Goal: Information Seeking & Learning: Check status

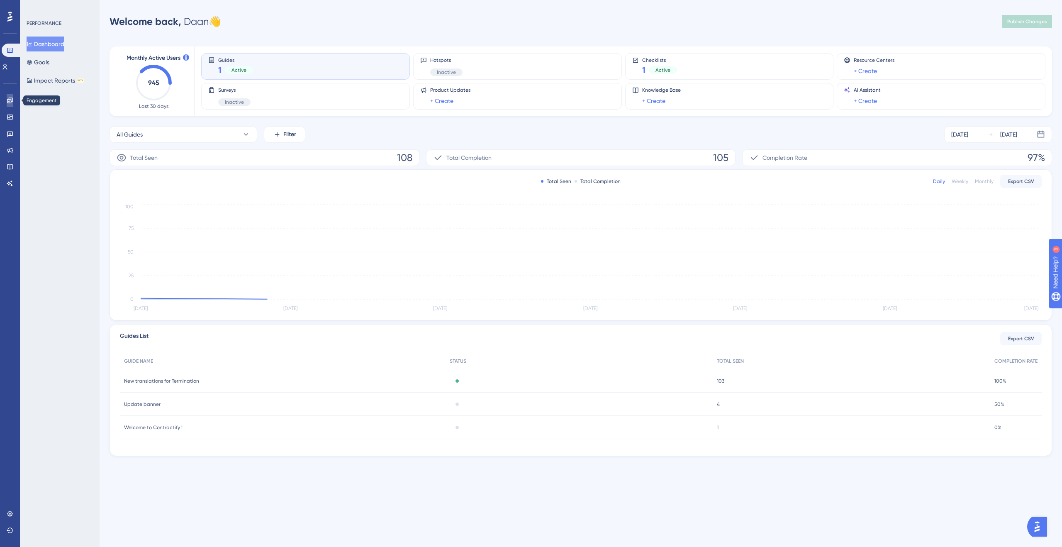
click at [9, 102] on icon at bounding box center [10, 100] width 7 height 7
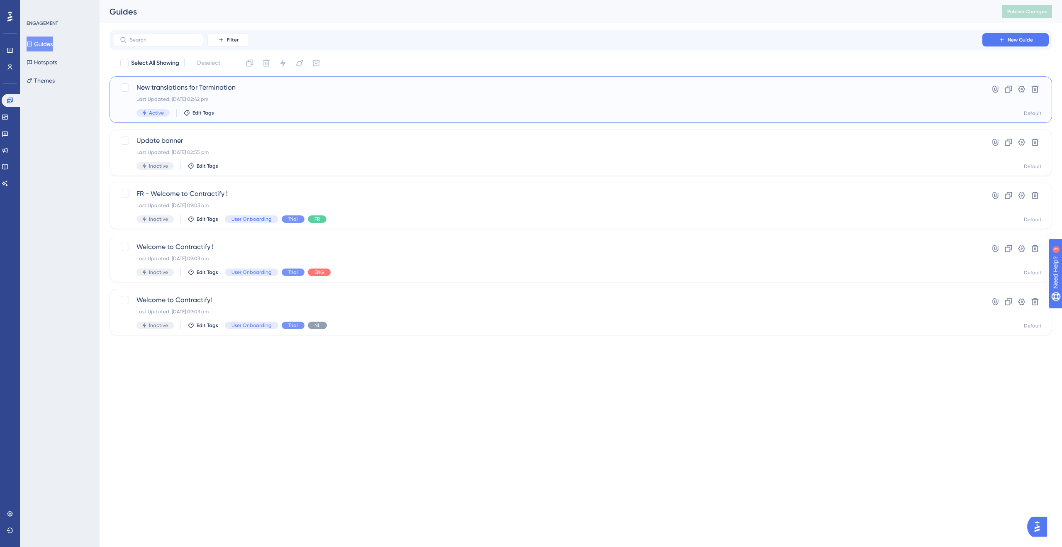
click at [304, 97] on div "Last Updated: [DATE] 02:42 pm" at bounding box center [547, 99] width 822 height 7
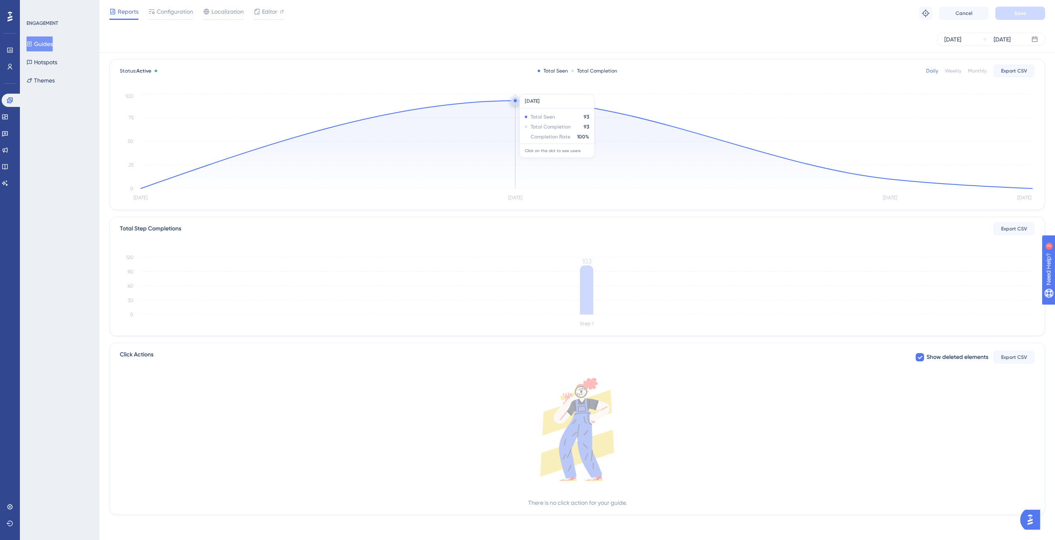
scroll to position [37, 0]
click at [514, 122] on icon at bounding box center [587, 145] width 892 height 88
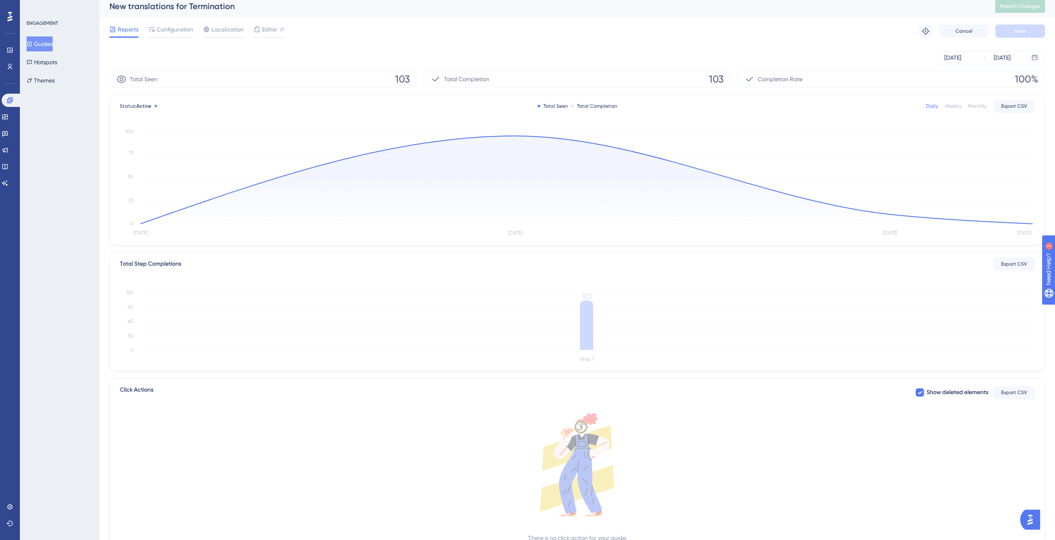
scroll to position [0, 0]
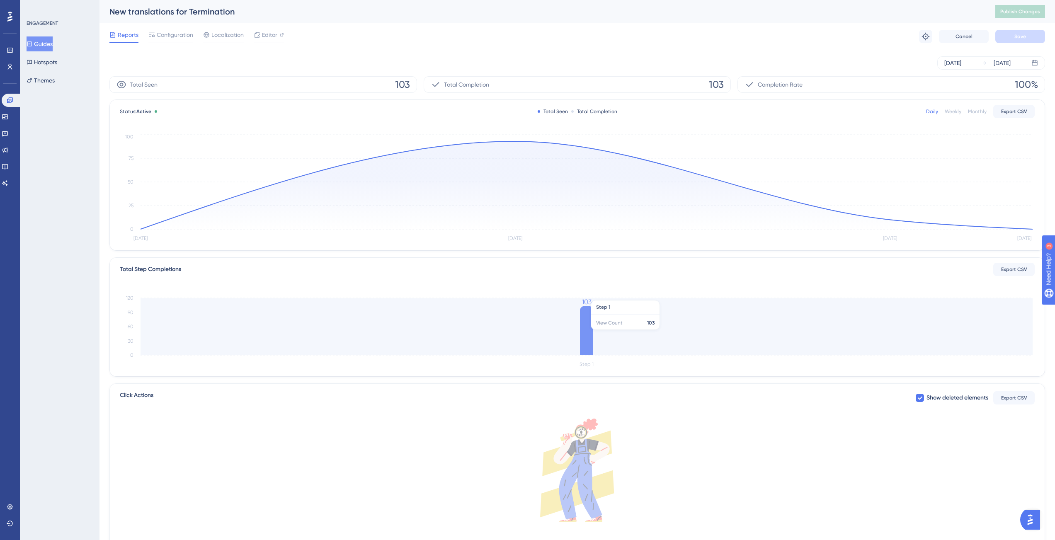
click at [448, 334] on icon "Step 1 0 30 60 90 120 103" at bounding box center [577, 330] width 915 height 79
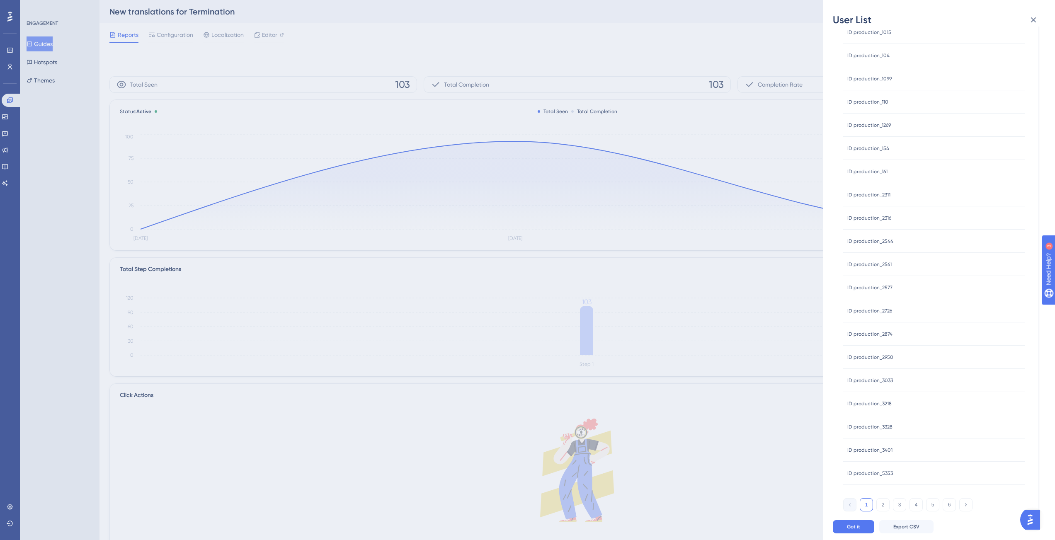
scroll to position [68, 0]
click at [1034, 16] on icon at bounding box center [1034, 20] width 10 height 10
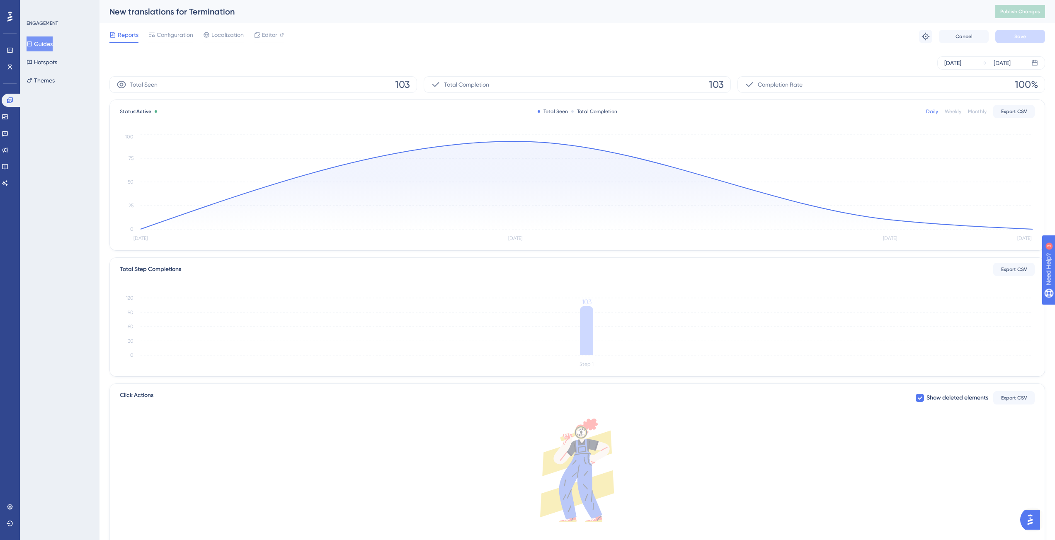
click at [451, 21] on div "New translations for Termination Publish Changes" at bounding box center [578, 11] width 956 height 23
